Goal: Information Seeking & Learning: Find contact information

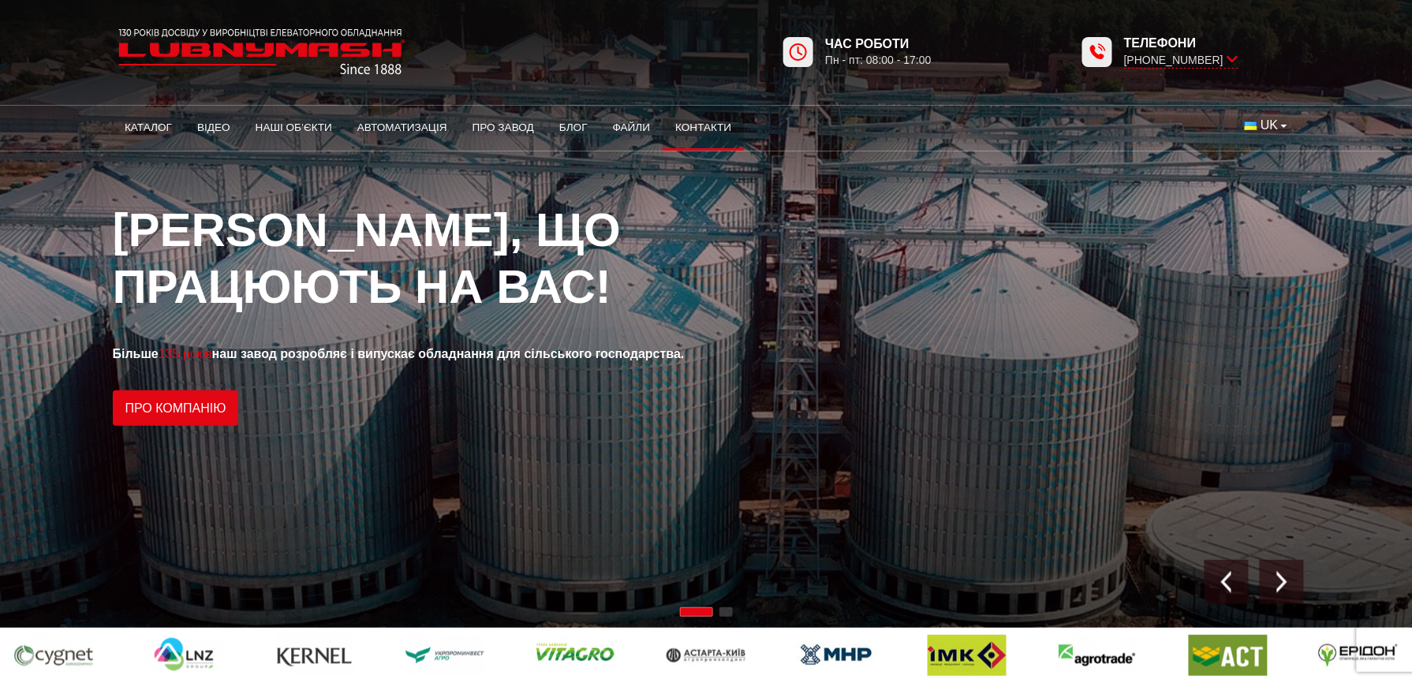
click at [713, 126] on link "Контакти" at bounding box center [703, 127] width 81 height 35
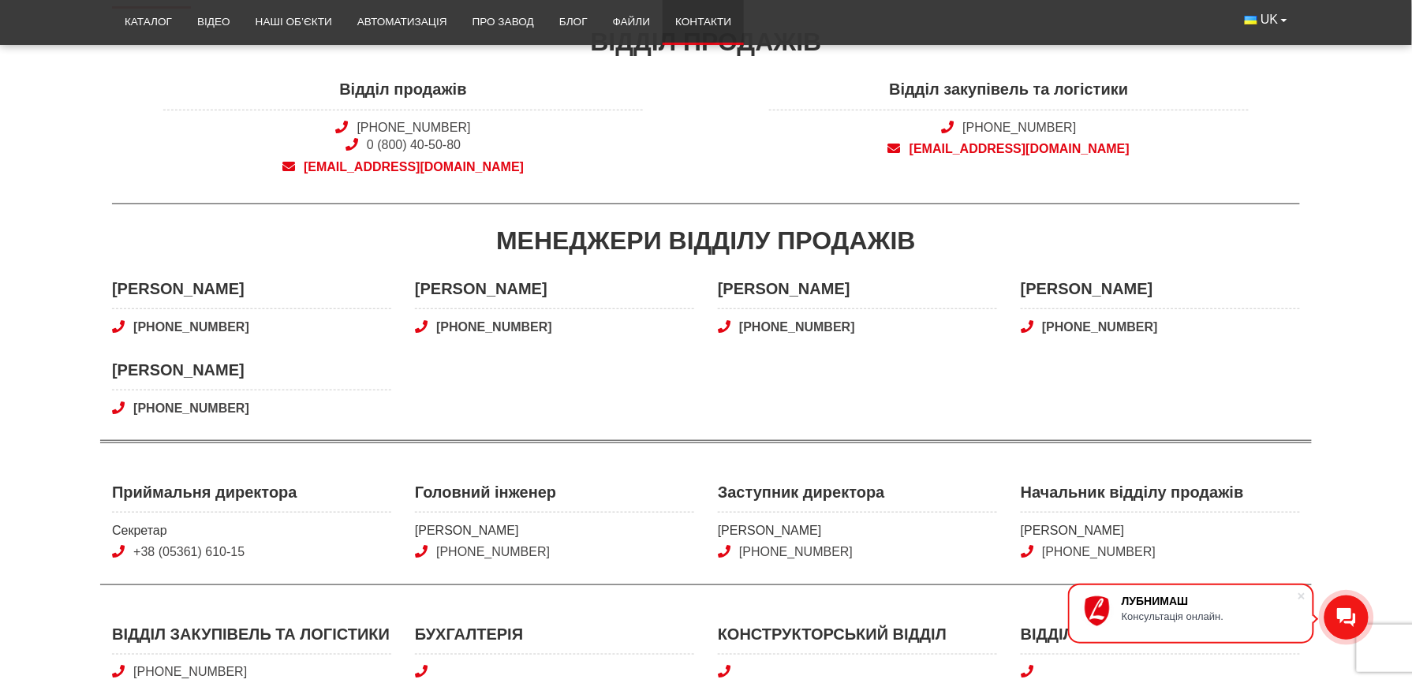
scroll to position [420, 0]
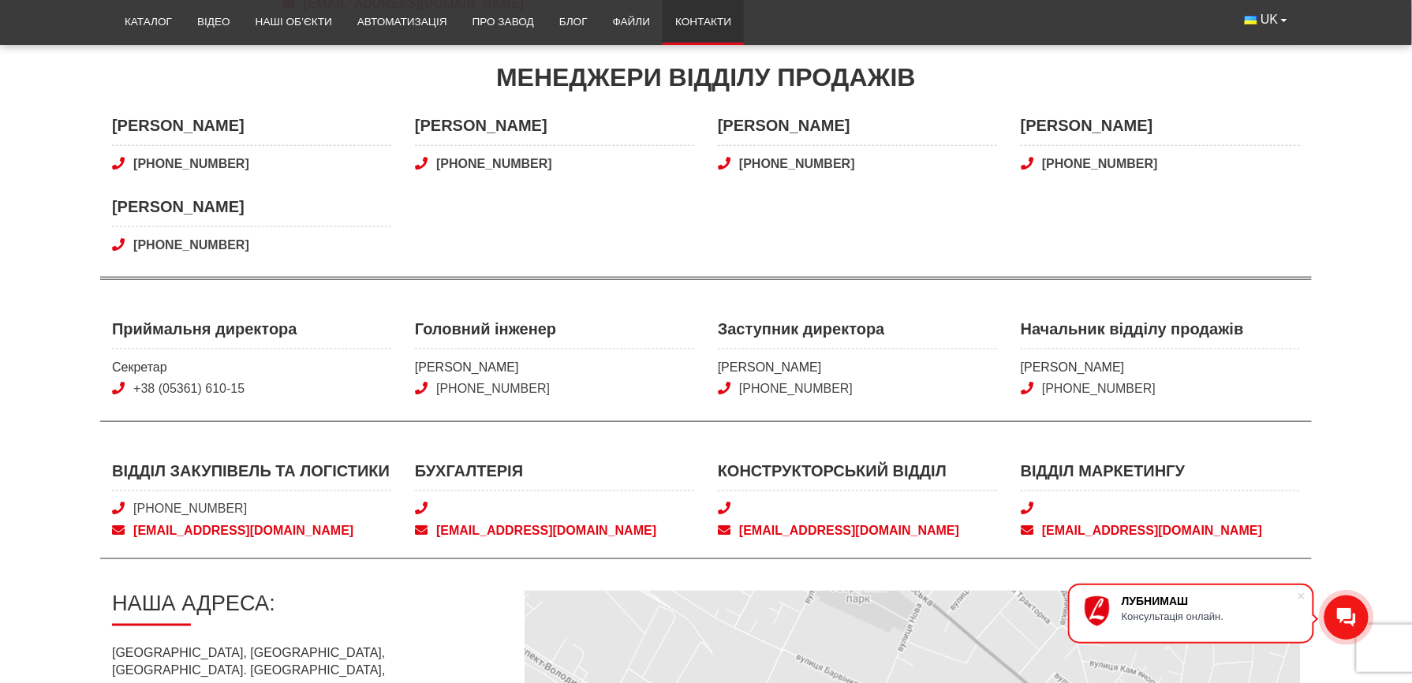
drag, startPoint x: 782, startPoint y: 533, endPoint x: 811, endPoint y: 569, distance: 45.5
click at [811, 569] on div "Контакти Відділ продажів Відділ продажів +38 (050) 308-41-99 0 (800) 40-50-80 s…" at bounding box center [706, 434] width 1212 height 1259
drag, startPoint x: 585, startPoint y: 363, endPoint x: 418, endPoint y: 361, distance: 167.2
click at [418, 361] on span "[PERSON_NAME]" at bounding box center [554, 367] width 279 height 17
copy span "[PERSON_NAME]"
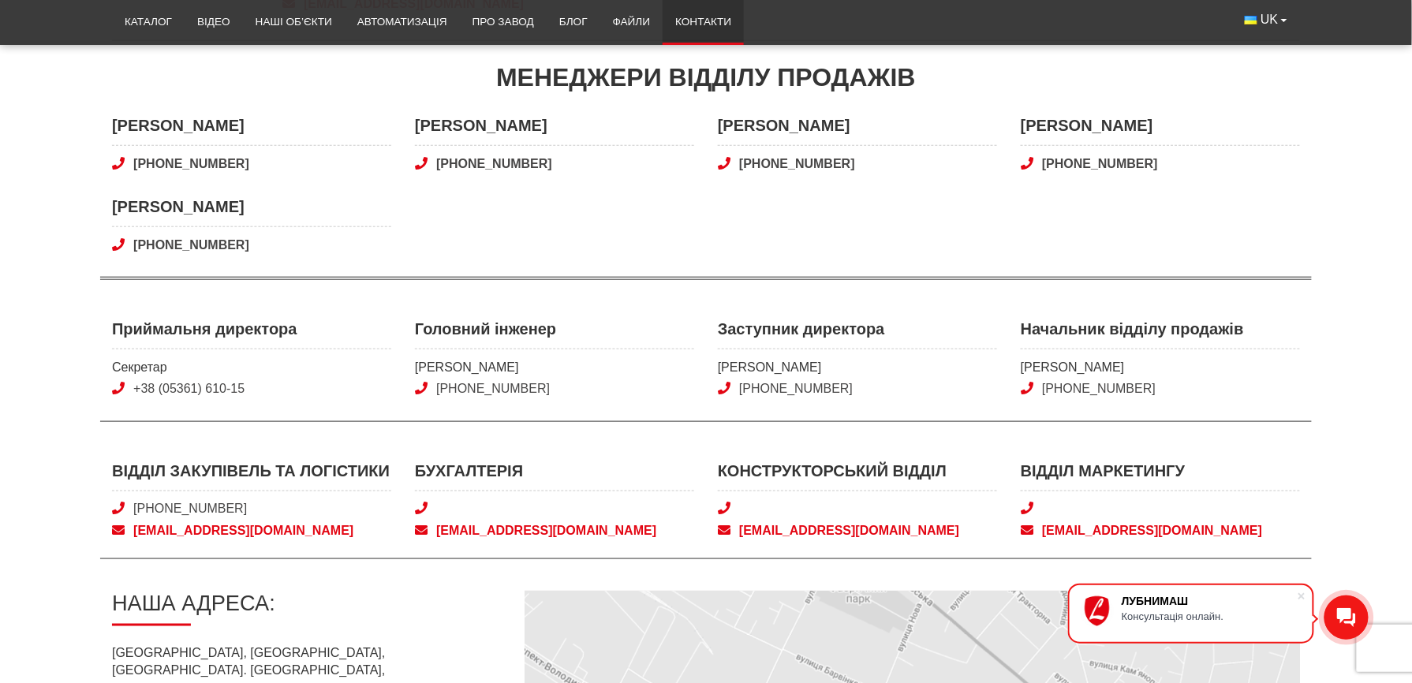
click at [405, 350] on div "Головний інженер Кравець Сергій Іванович +38 (050) 346-02-98" at bounding box center [554, 360] width 303 height 84
drag, startPoint x: 416, startPoint y: 370, endPoint x: 462, endPoint y: 370, distance: 45.8
click at [462, 370] on span "[PERSON_NAME]" at bounding box center [554, 367] width 279 height 17
copy span "Кравець"
drag, startPoint x: 509, startPoint y: 366, endPoint x: 593, endPoint y: 372, distance: 84.6
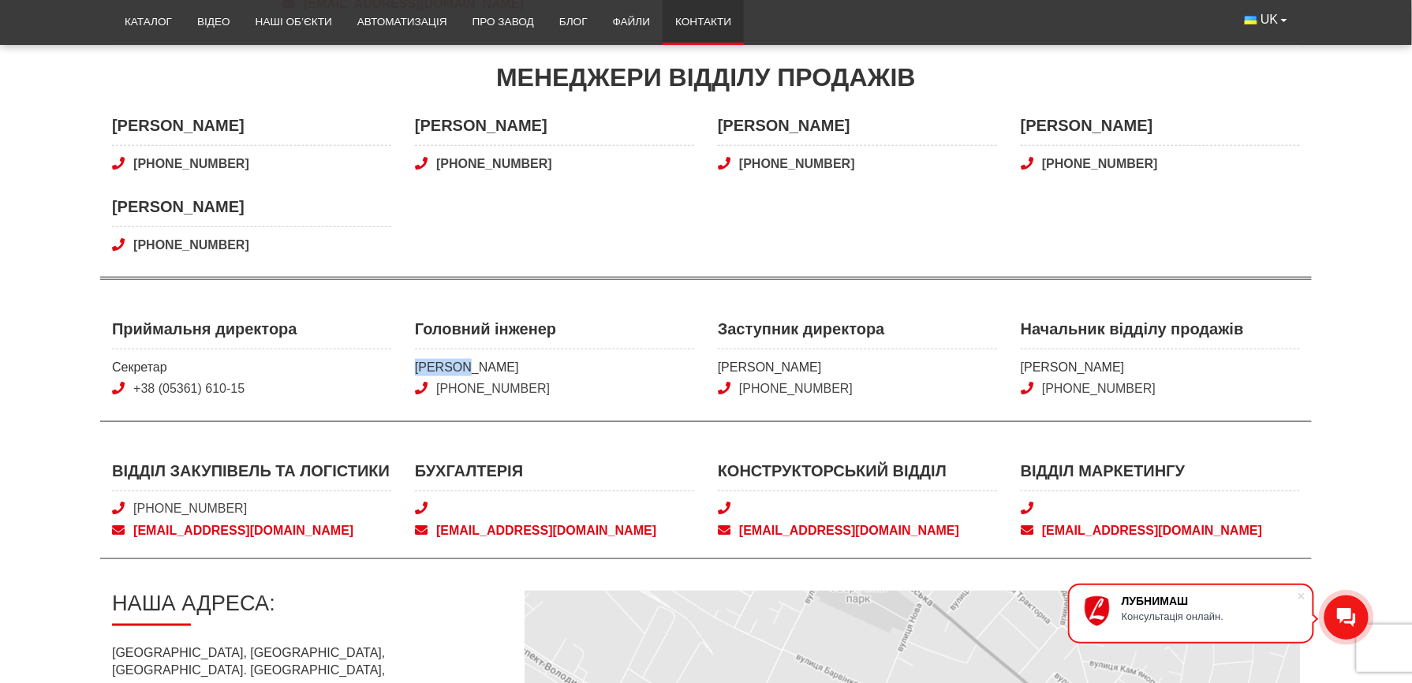
click at [593, 372] on span "[PERSON_NAME]" at bounding box center [554, 367] width 279 height 17
copy span "Іванович"
drag, startPoint x: 578, startPoint y: 392, endPoint x: 496, endPoint y: 390, distance: 82.1
click at [496, 390] on span "[PHONE_NUMBER]" at bounding box center [554, 388] width 279 height 17
copy link "346-02-98"
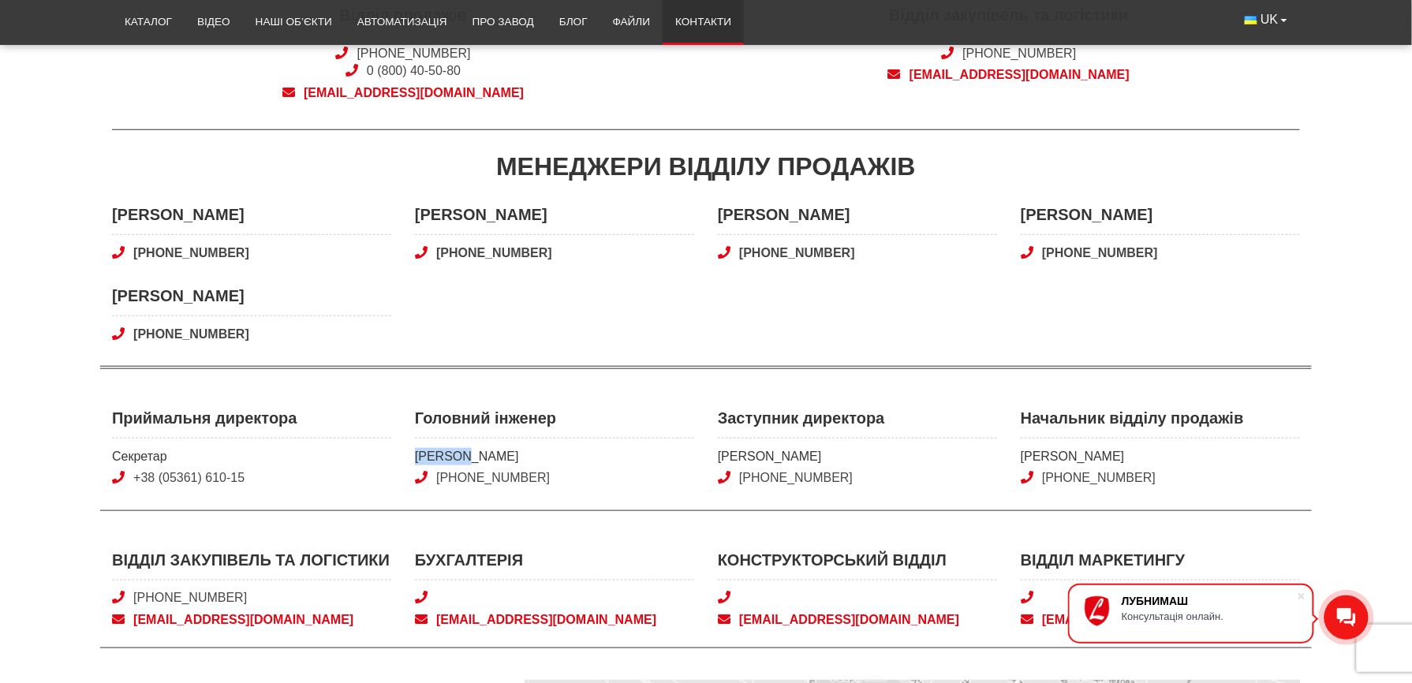
scroll to position [210, 0]
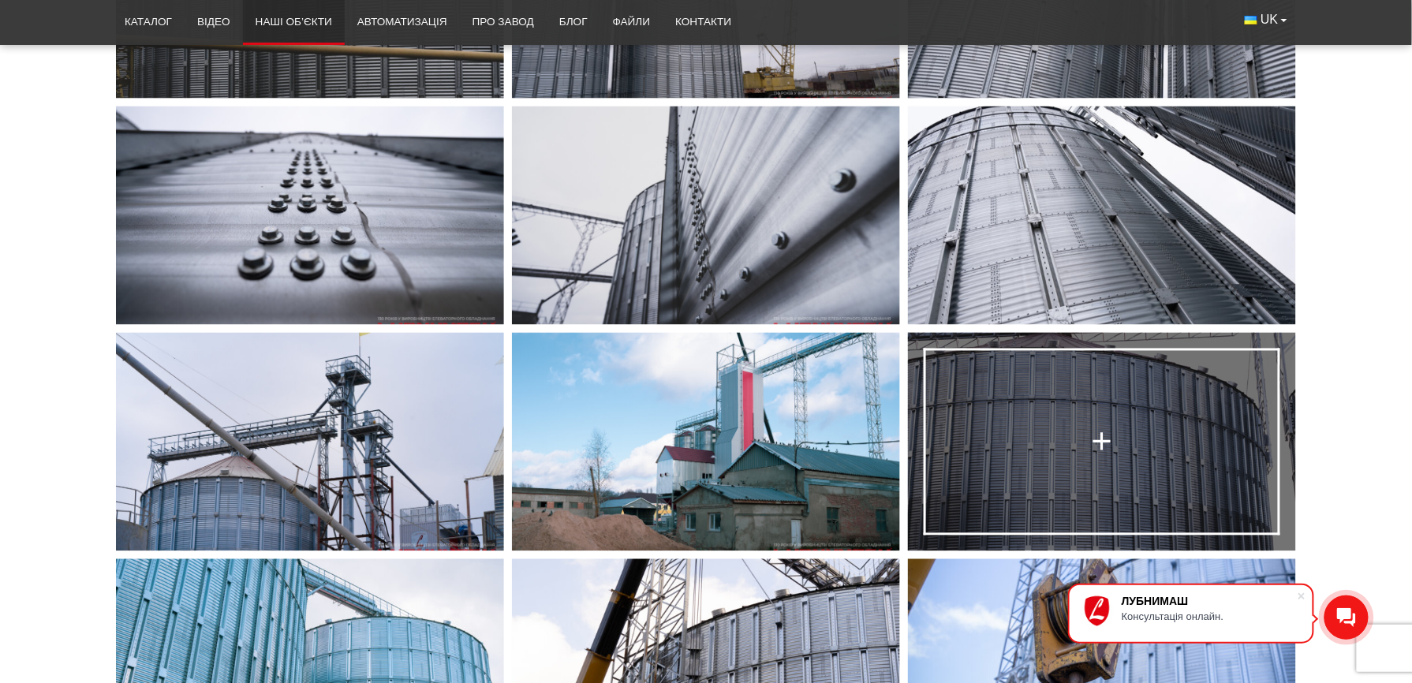
scroll to position [1051, 0]
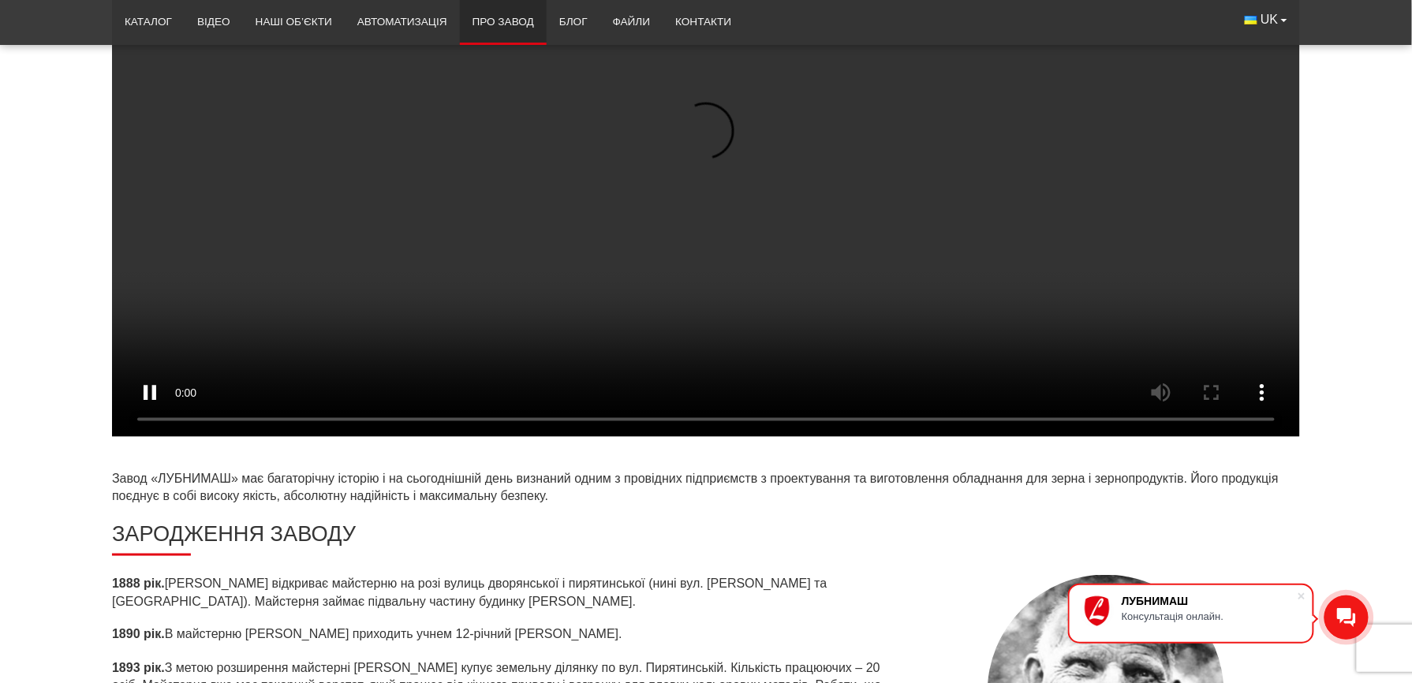
scroll to position [420, 0]
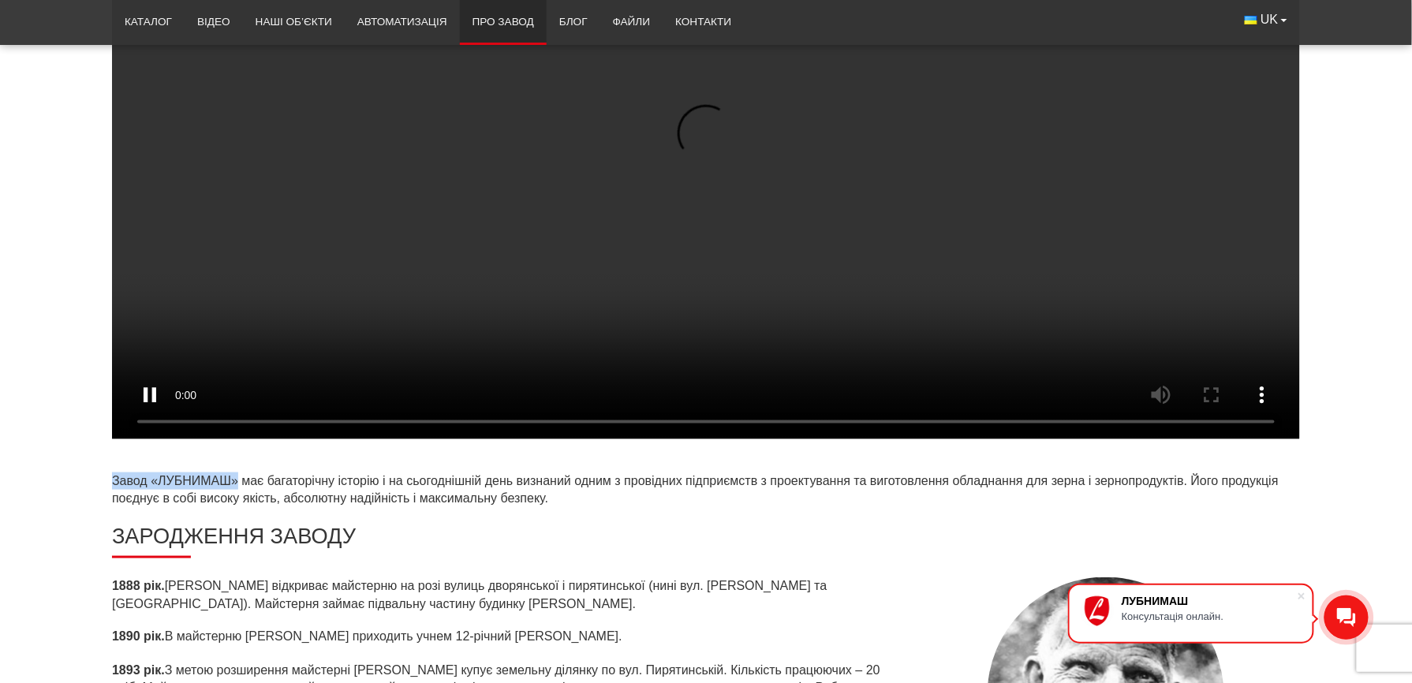
drag, startPoint x: 235, startPoint y: 281, endPoint x: 114, endPoint y: 278, distance: 121.5
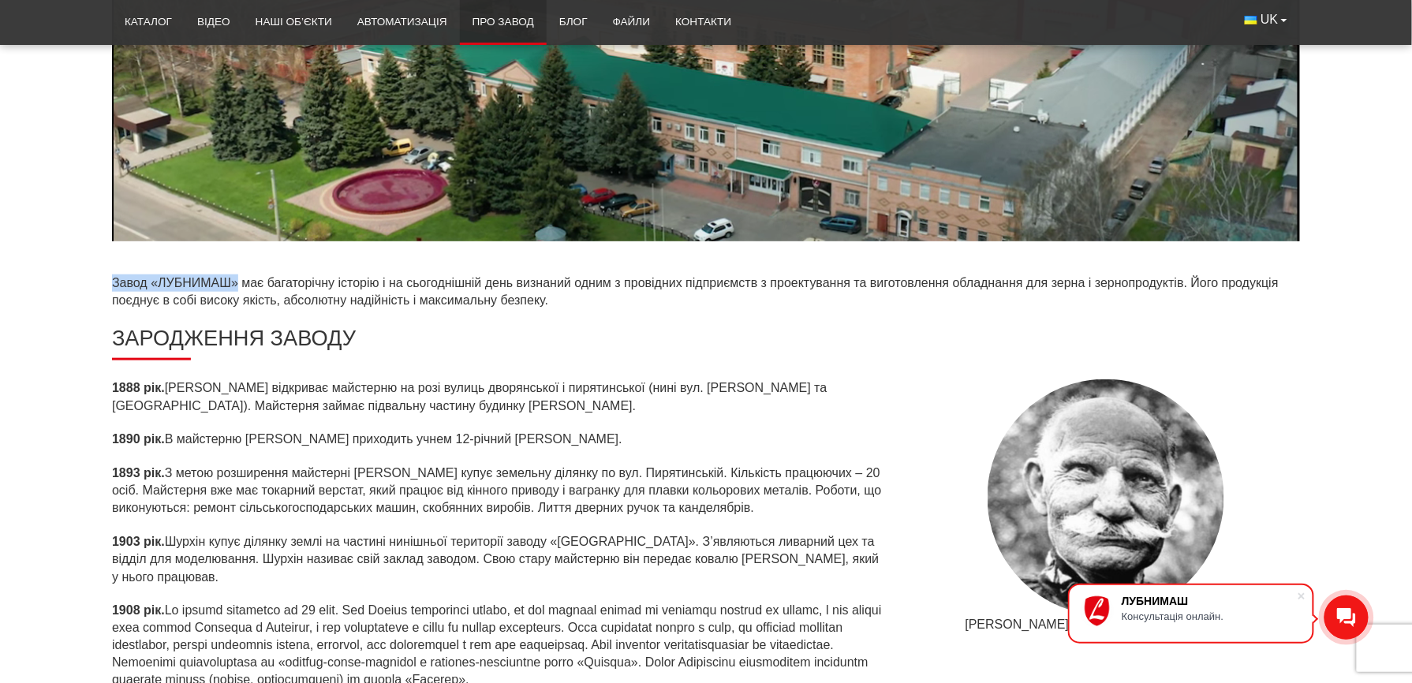
click at [114, 279] on p "Завод «ЛУБНИМАШ» має багаторічну історію і на сьогоднішній день визнаний одним …" at bounding box center [706, 292] width 1188 height 35
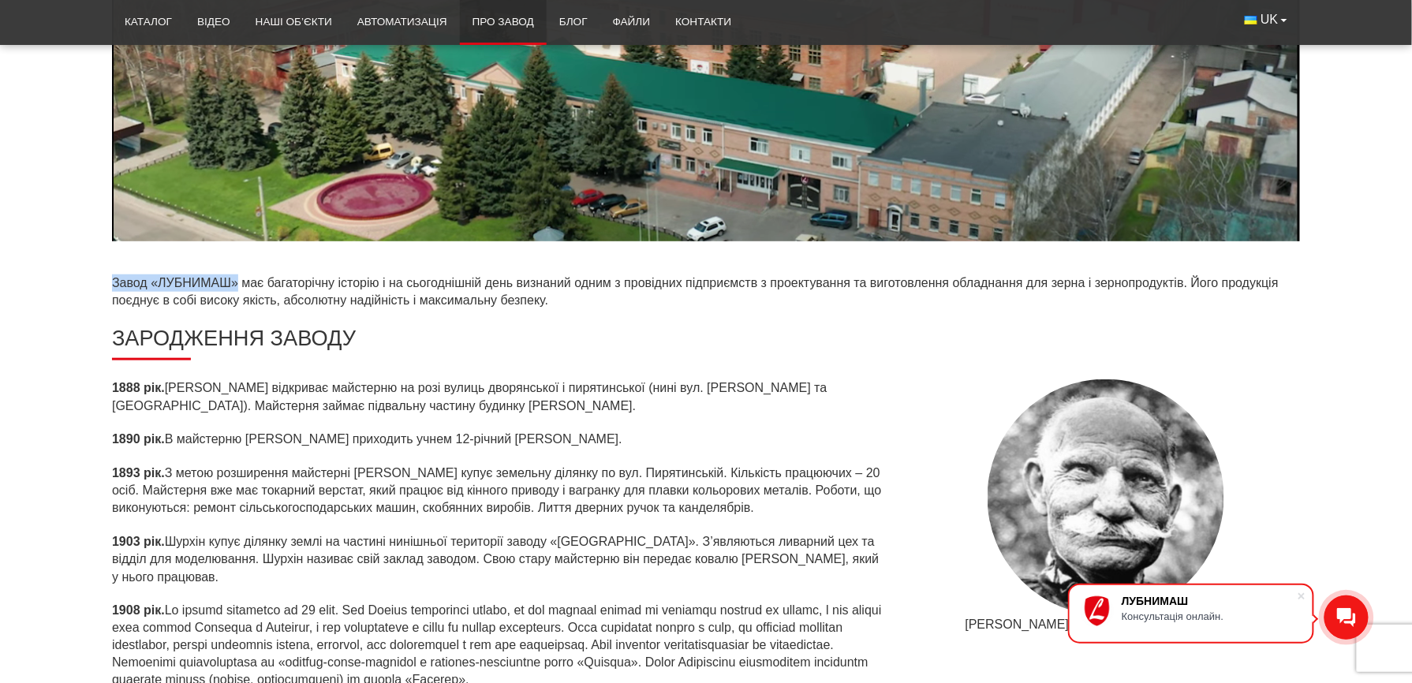
copy p "Завод «ЛУБНИМАШ»"
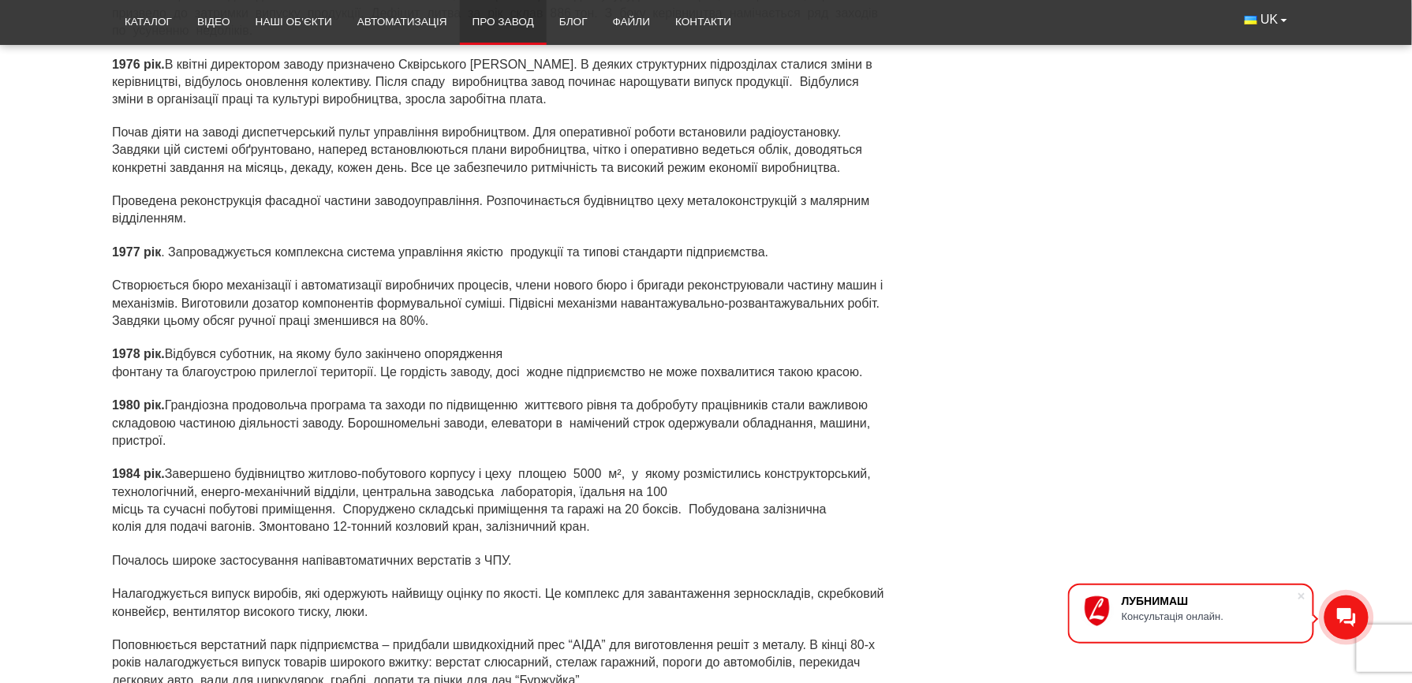
scroll to position [2734, 0]
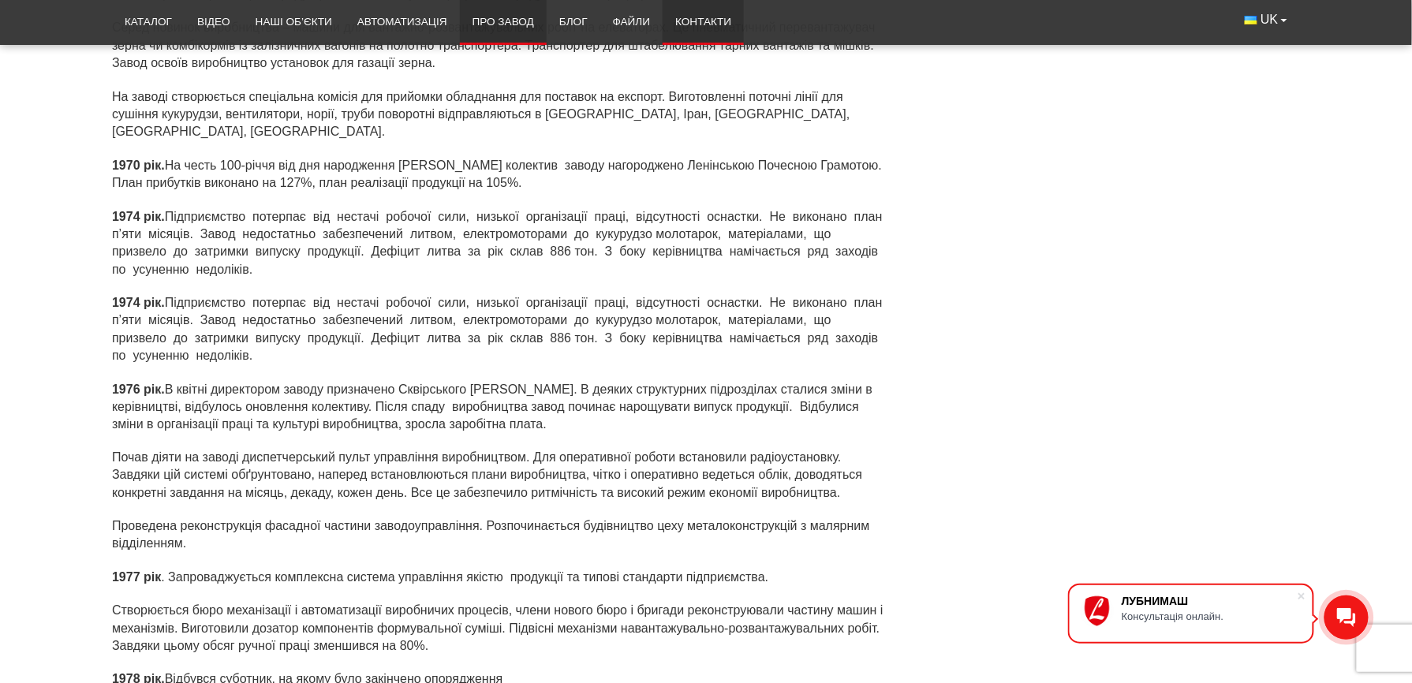
click at [708, 28] on link "Контакти" at bounding box center [703, 22] width 81 height 35
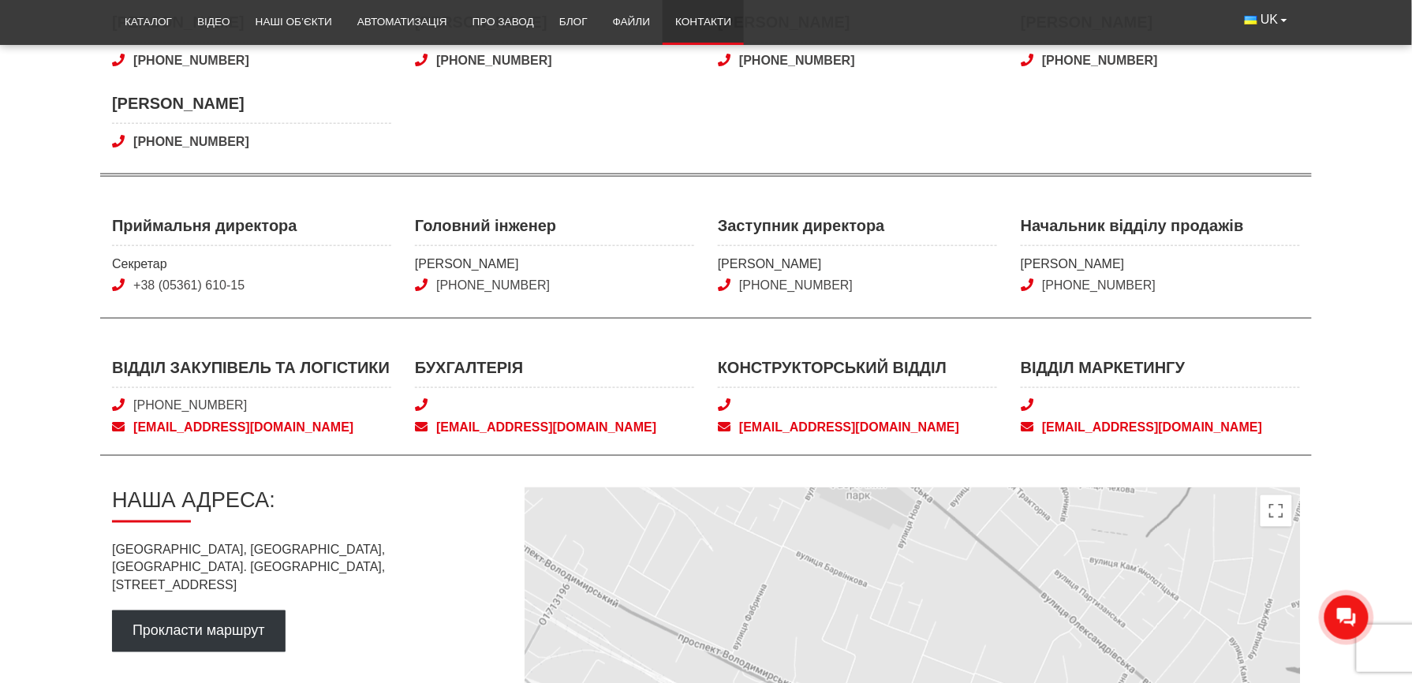
scroll to position [736, 0]
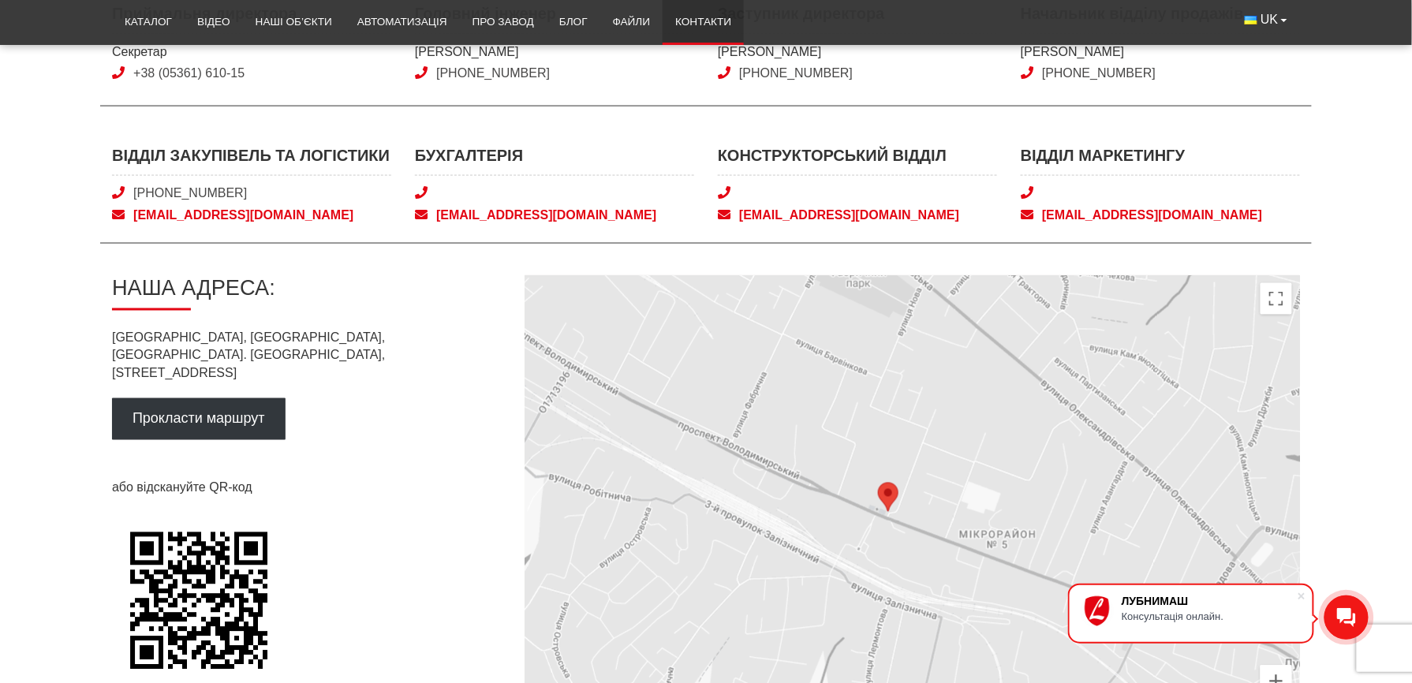
drag, startPoint x: 300, startPoint y: 360, endPoint x: 110, endPoint y: 338, distance: 190.5
click at [110, 338] on div "Контакти Відділ продажів Відділ продажів [PHONE_NUMBER] 0 (800) 40-50-80 [EMAIL…" at bounding box center [706, 119] width 1212 height 1259
drag, startPoint x: 110, startPoint y: 338, endPoint x: 162, endPoint y: 349, distance: 53.1
copy p "[GEOGRAPHIC_DATA], [GEOGRAPHIC_DATA], [GEOGRAPHIC_DATA]. [PERSON_NAME][STREET_A…"
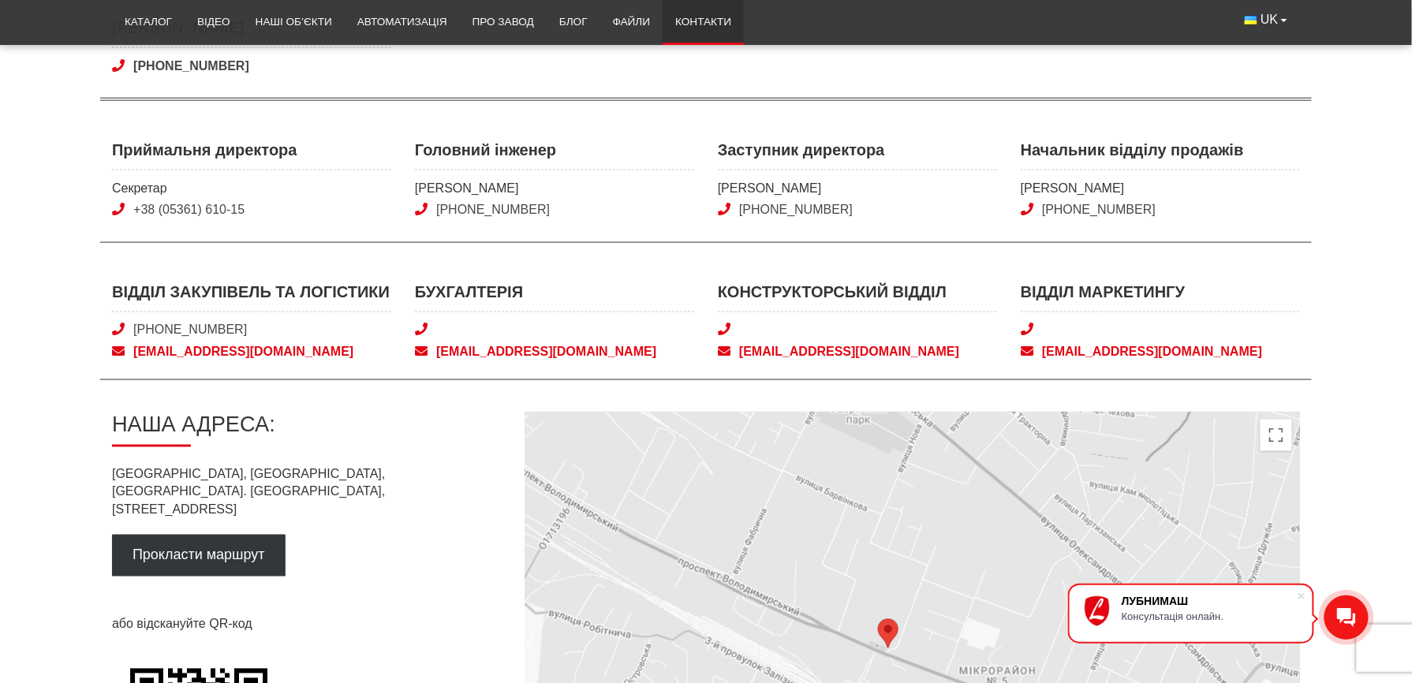
scroll to position [420, 0]
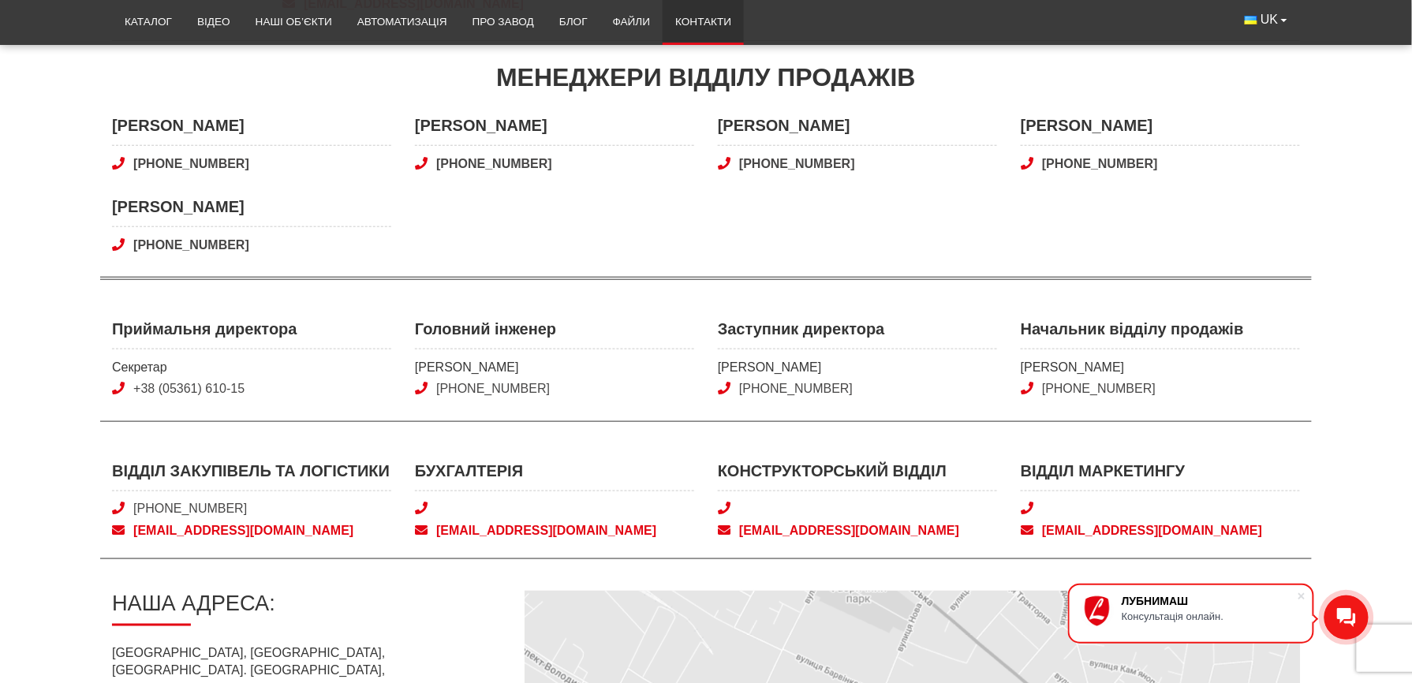
drag, startPoint x: 585, startPoint y: 369, endPoint x: 417, endPoint y: 370, distance: 167.2
click at [417, 370] on span "[PERSON_NAME]" at bounding box center [554, 367] width 279 height 17
copy span "[PERSON_NAME]"
